Goal: Information Seeking & Learning: Check status

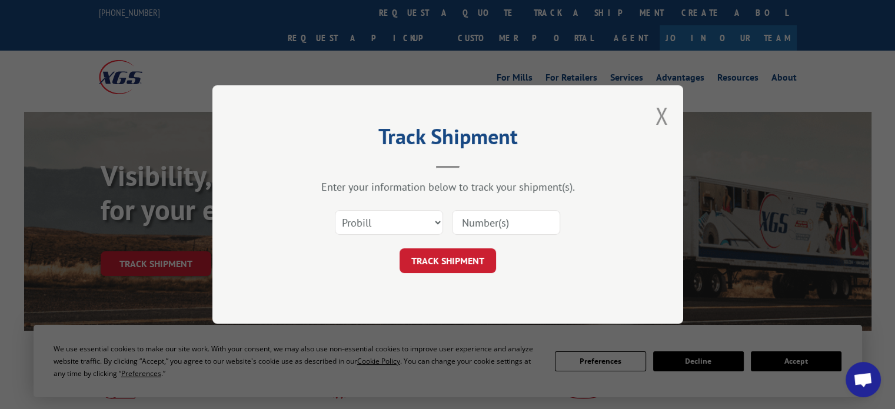
click at [393, 219] on select "Select category... Probill BOL PO" at bounding box center [389, 222] width 108 height 25
select select "po"
click at [335, 210] on select "Select category... Probill BOL PO" at bounding box center [389, 222] width 108 height 25
click at [485, 219] on input at bounding box center [506, 222] width 108 height 25
paste input "25535513"
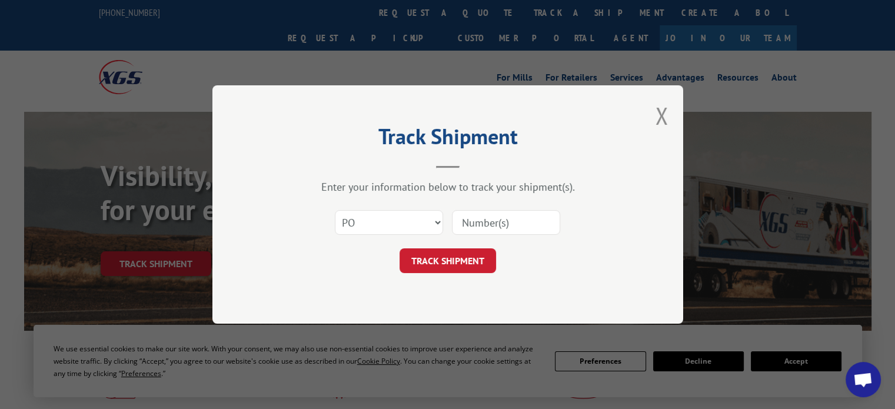
type input "25535513"
click button "TRACK SHIPMENT" at bounding box center [448, 260] width 97 height 25
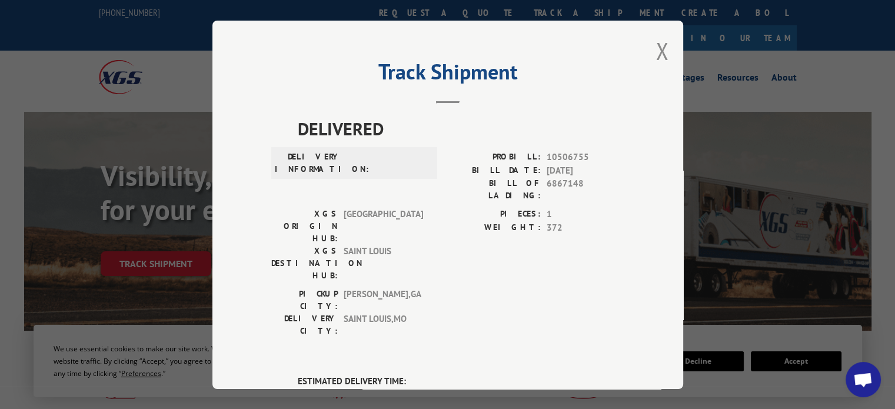
click at [669, 49] on div "Track Shipment DELIVERED DELIVERY INFORMATION: PROBILL: 10506755 BILL DATE: [DA…" at bounding box center [447, 205] width 471 height 368
click at [659, 51] on button "Close modal" at bounding box center [662, 50] width 13 height 31
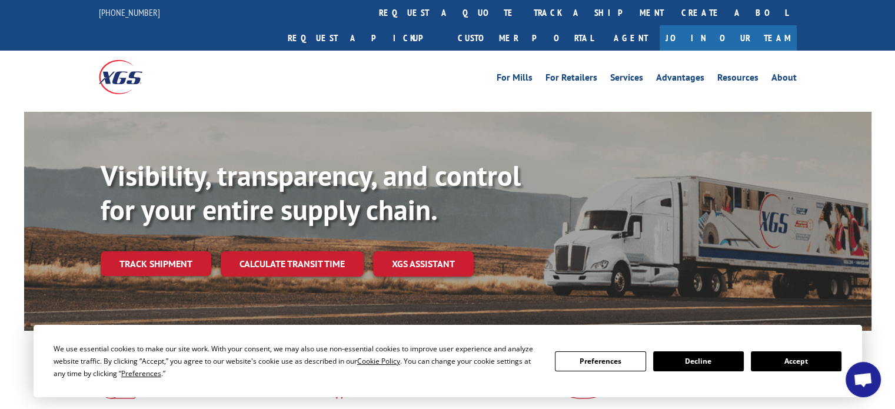
click at [525, 19] on link "track a shipment" at bounding box center [599, 12] width 148 height 25
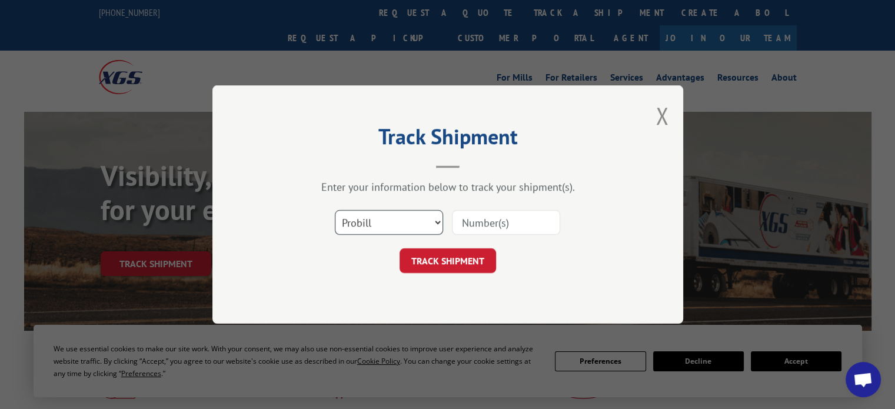
click at [386, 230] on select "Select category... Probill BOL PO" at bounding box center [389, 222] width 108 height 25
select select "po"
click at [335, 210] on select "Select category... Probill BOL PO" at bounding box center [389, 222] width 108 height 25
paste input "25535658"
type input "25535658"
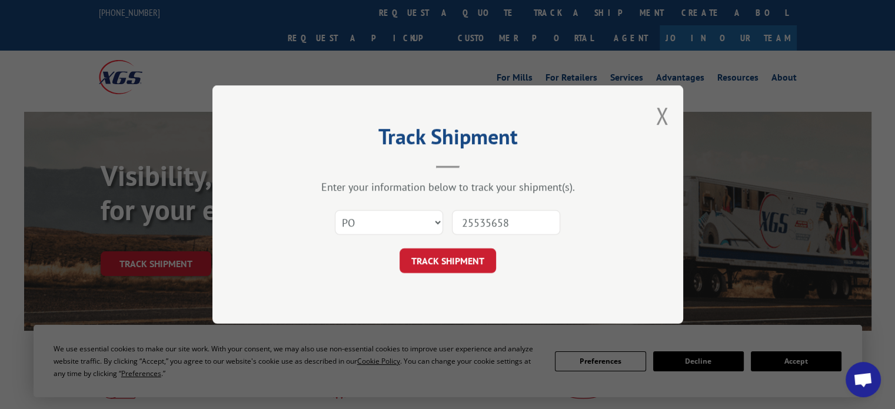
drag, startPoint x: 426, startPoint y: 261, endPoint x: 474, endPoint y: 258, distance: 48.9
click at [426, 261] on button "TRACK SHIPMENT" at bounding box center [448, 260] width 97 height 25
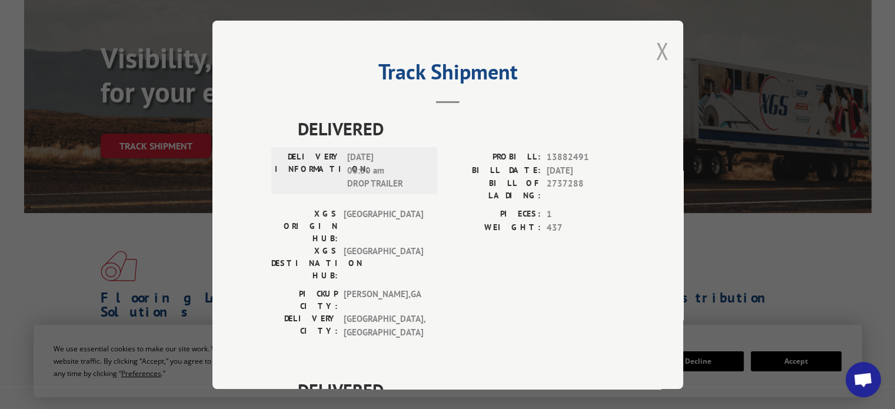
click at [661, 46] on button "Close modal" at bounding box center [662, 50] width 13 height 31
